Goal: Information Seeking & Learning: Learn about a topic

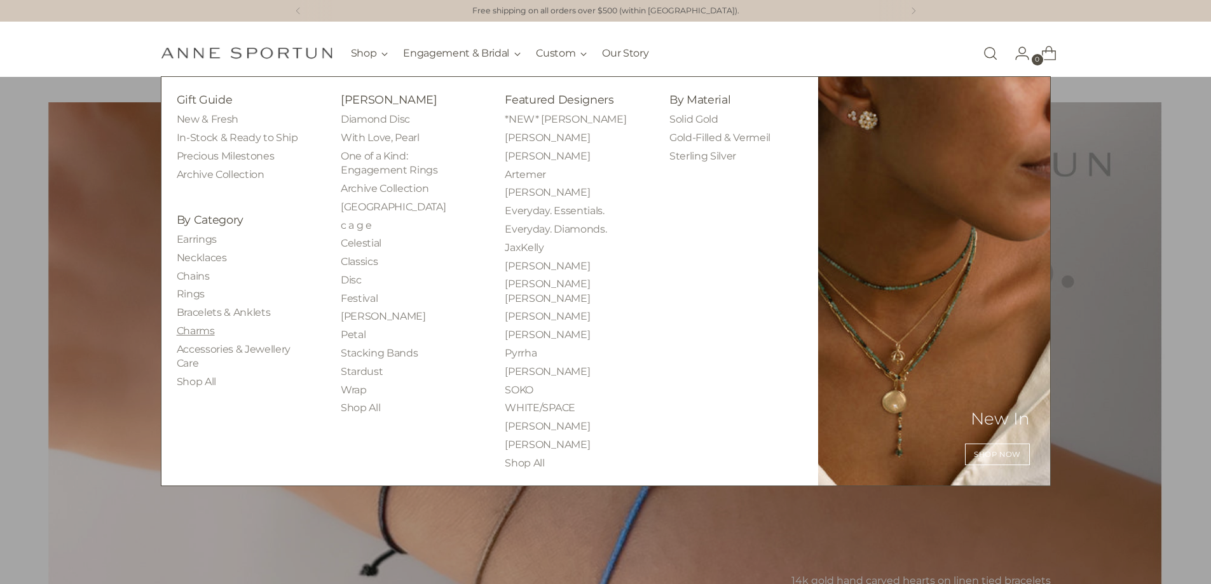
click at [195, 330] on link "Charms" at bounding box center [196, 331] width 38 height 12
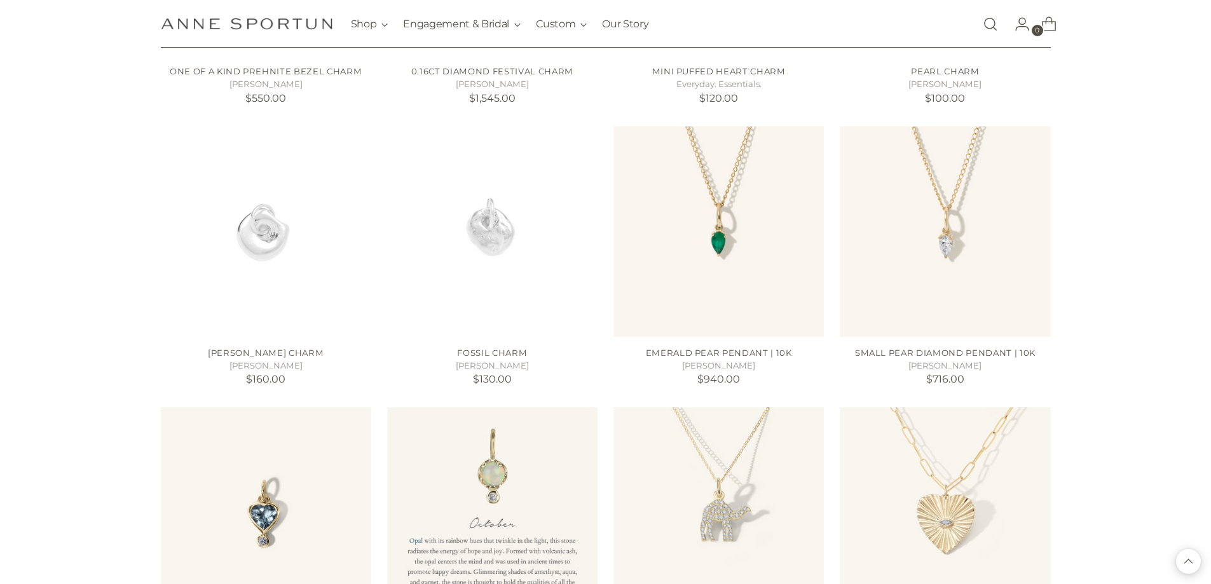
scroll to position [1069, 0]
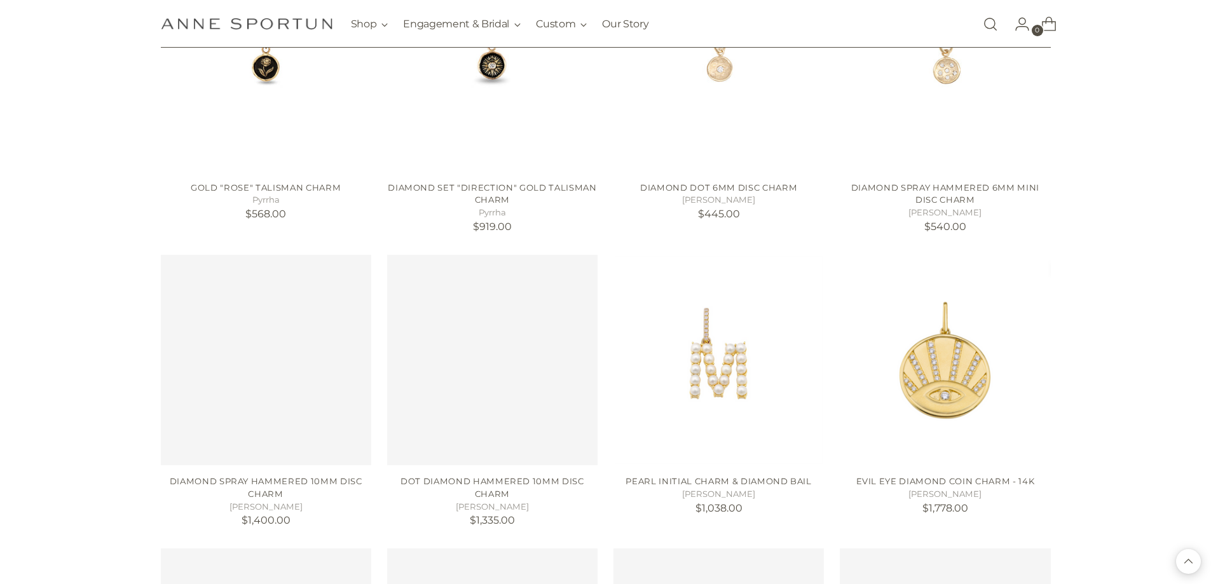
scroll to position [2086, 0]
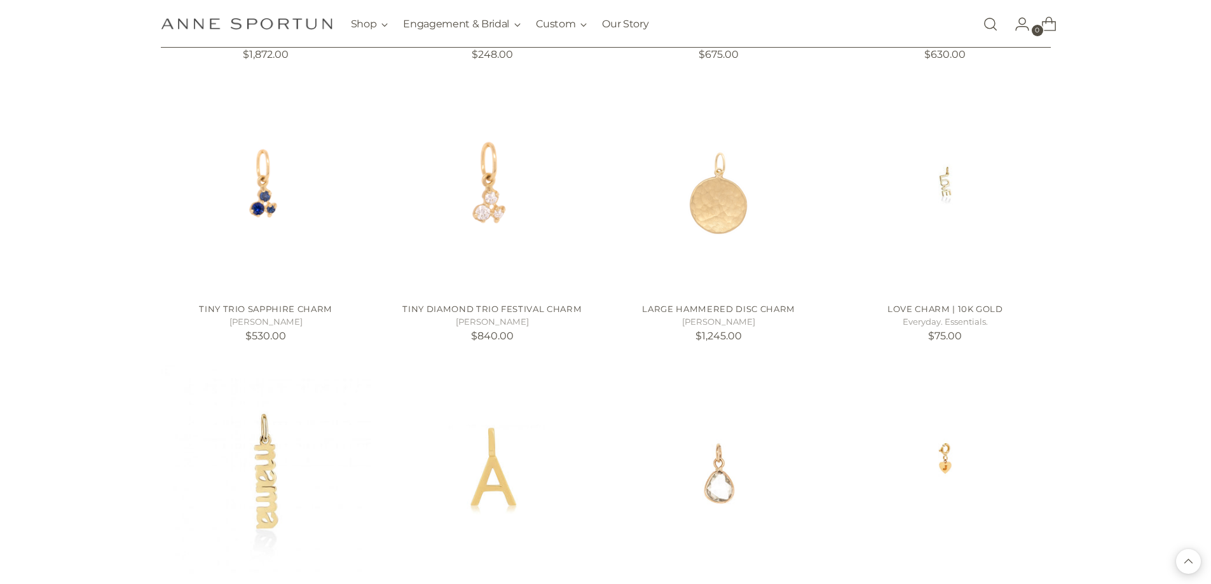
scroll to position [3421, 0]
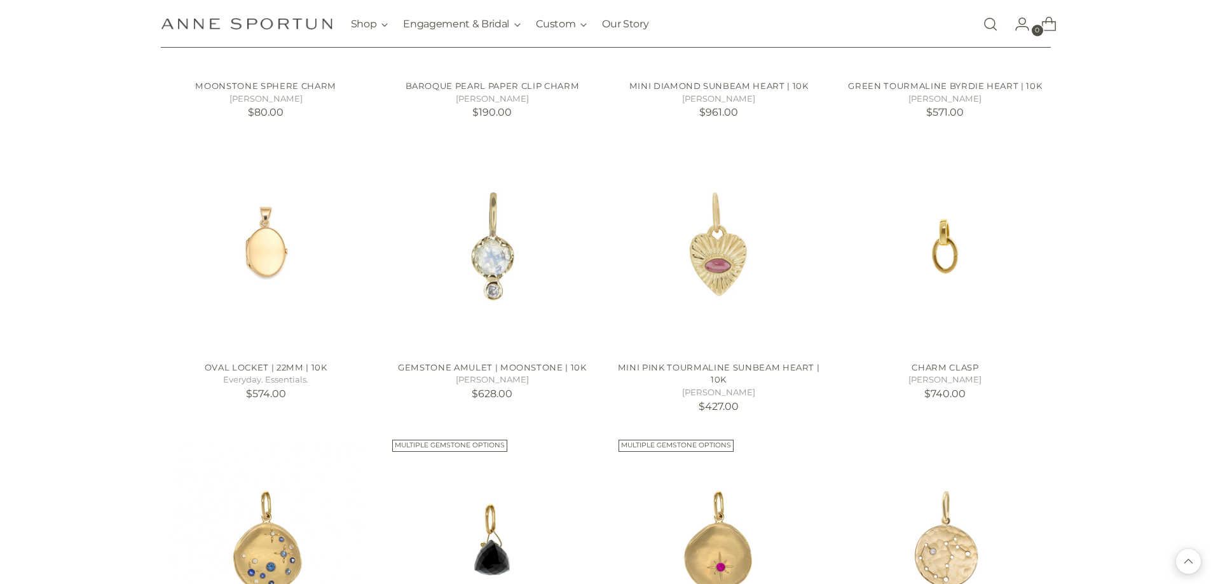
scroll to position [4501, 0]
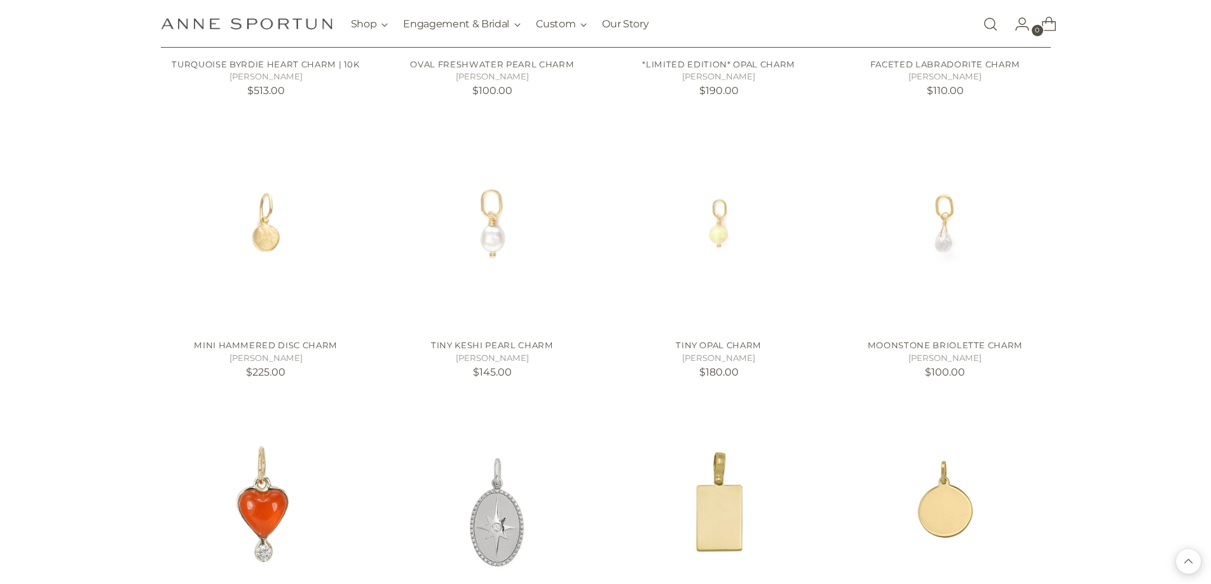
scroll to position [5645, 0]
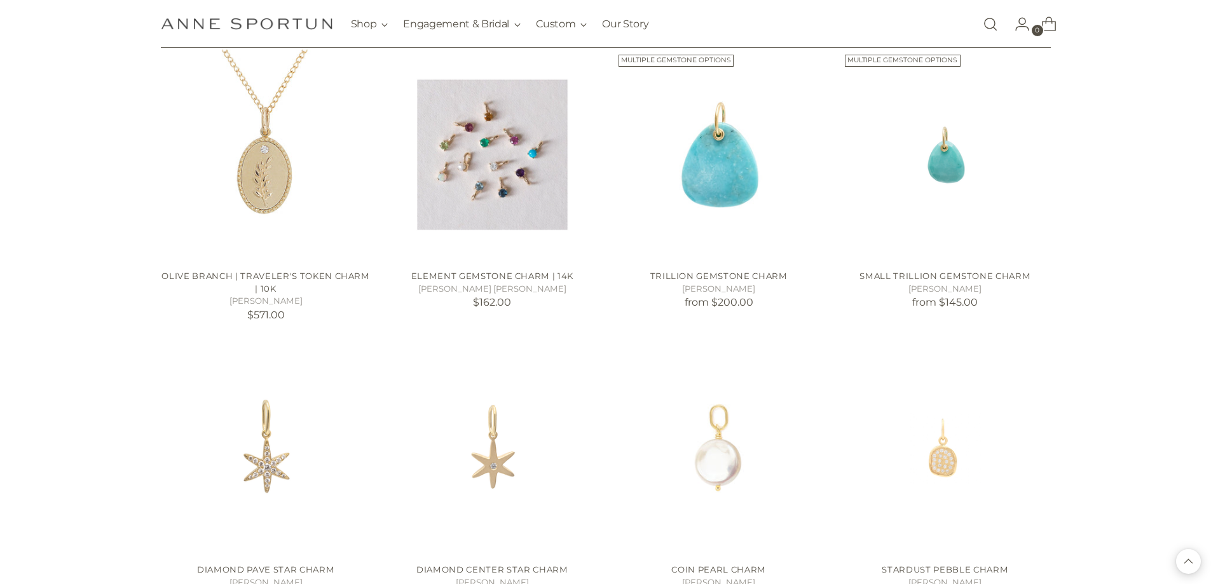
scroll to position [6790, 0]
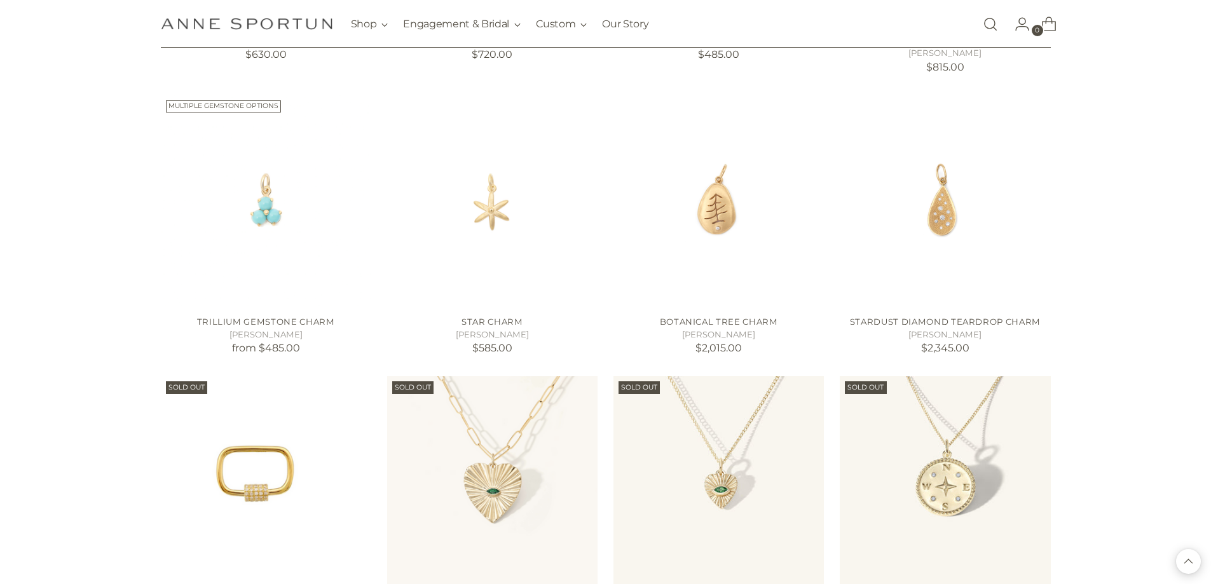
scroll to position [7997, 0]
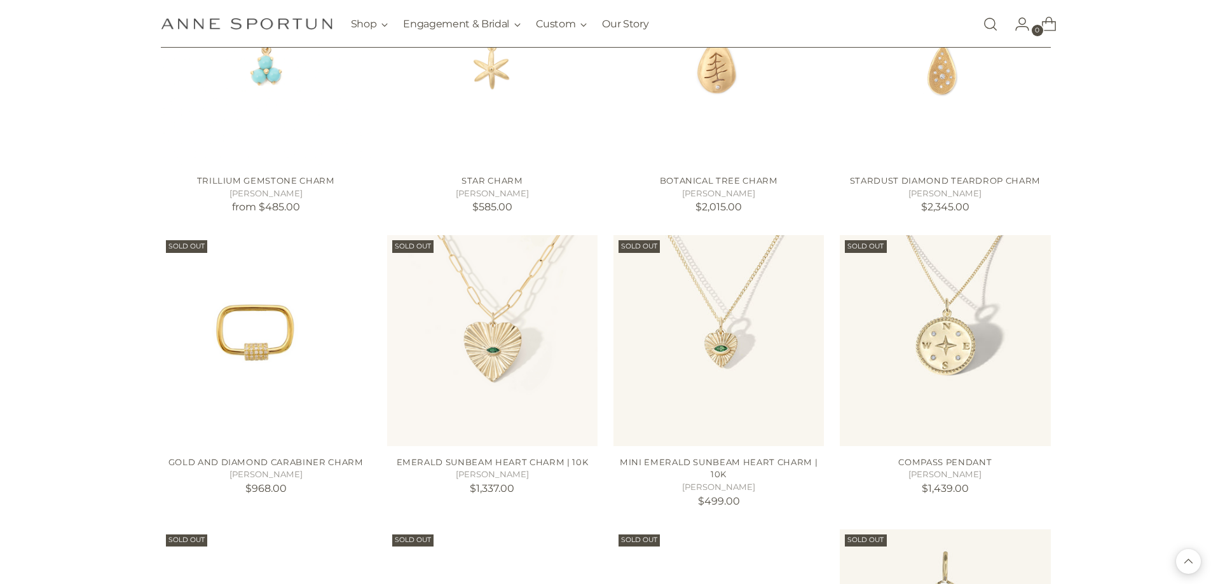
scroll to position [8125, 0]
